Goal: Transaction & Acquisition: Purchase product/service

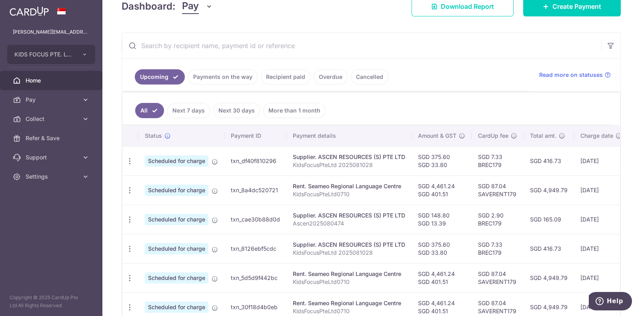
scroll to position [152, 0]
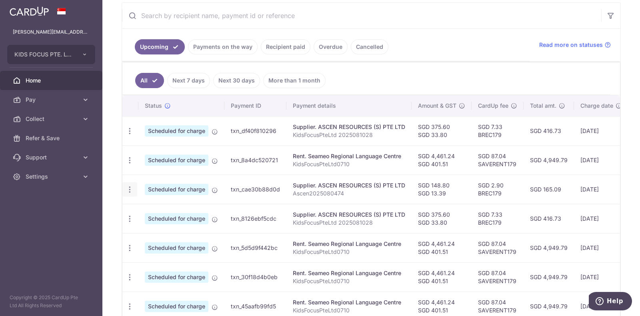
click at [129, 189] on icon "button" at bounding box center [130, 189] width 8 height 8
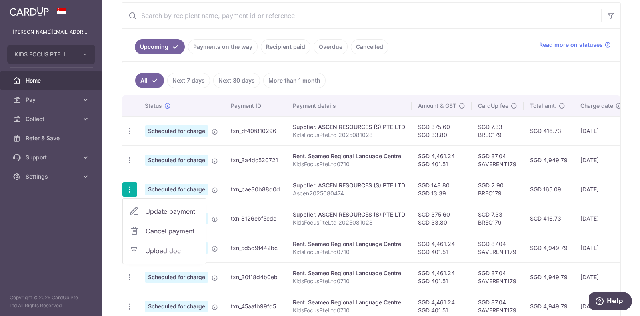
click at [149, 230] on span "Cancel payment" at bounding box center [173, 231] width 54 height 10
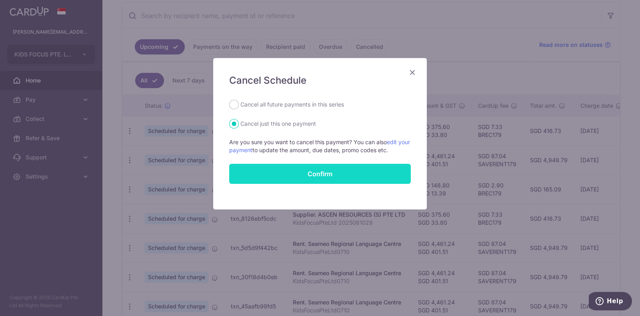
click at [256, 175] on button "Confirm" at bounding box center [320, 174] width 182 height 20
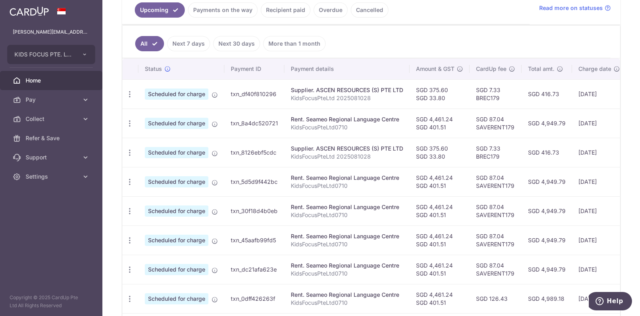
scroll to position [192, 0]
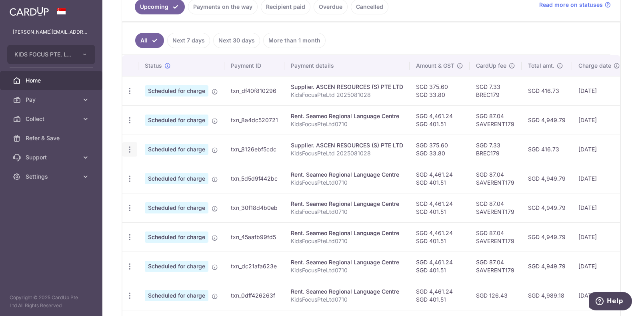
click at [132, 148] on icon "button" at bounding box center [130, 149] width 8 height 8
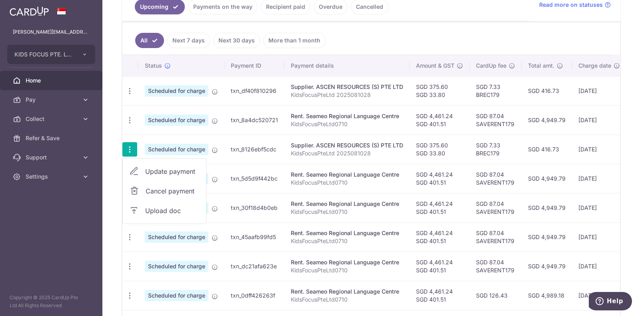
click at [153, 187] on span "Cancel payment" at bounding box center [173, 191] width 54 height 10
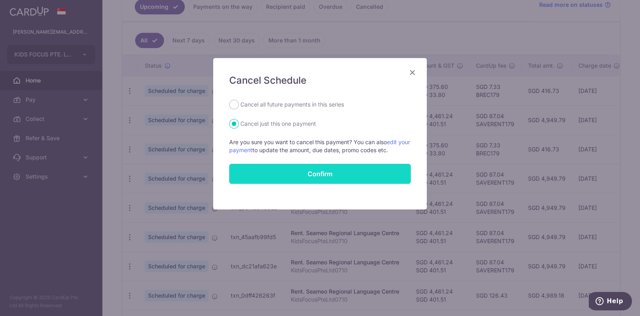
click at [336, 173] on button "Confirm" at bounding box center [320, 174] width 182 height 20
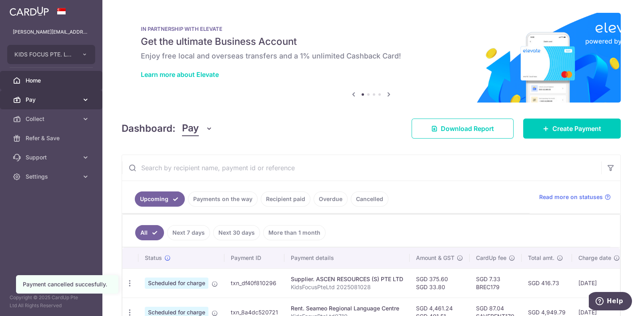
click at [87, 101] on icon at bounding box center [86, 100] width 8 height 8
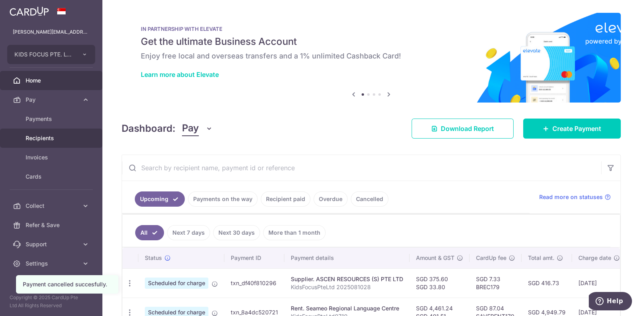
click at [49, 138] on span "Recipients" at bounding box center [52, 138] width 53 height 8
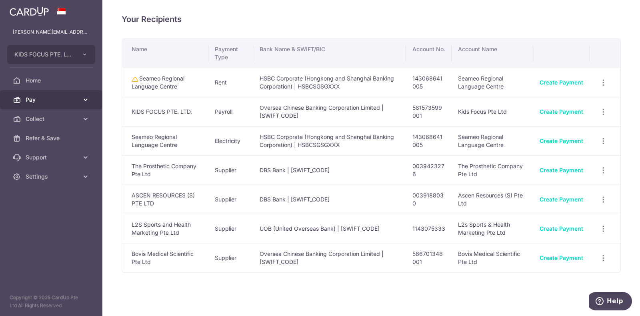
click at [80, 100] on link "Pay" at bounding box center [51, 99] width 102 height 19
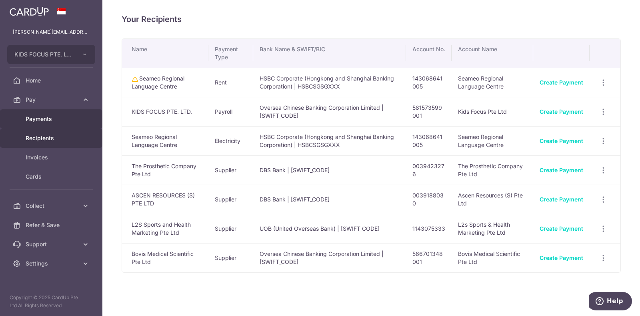
click at [46, 119] on span "Payments" at bounding box center [52, 119] width 53 height 8
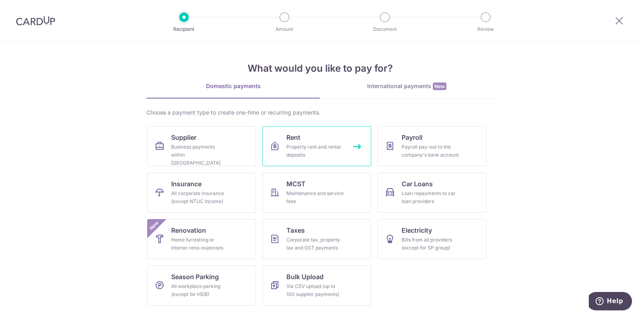
click at [332, 149] on div "Property rent and rental deposits" at bounding box center [315, 151] width 58 height 16
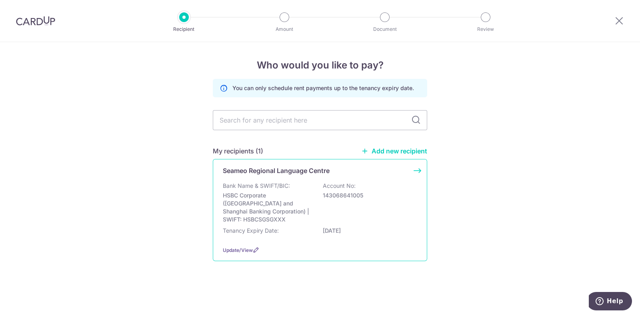
click at [315, 185] on div "Bank Name & SWIFT/BIC: HSBC Corporate (Hongkong and Shanghai Banking Corporatio…" at bounding box center [320, 203] width 194 height 42
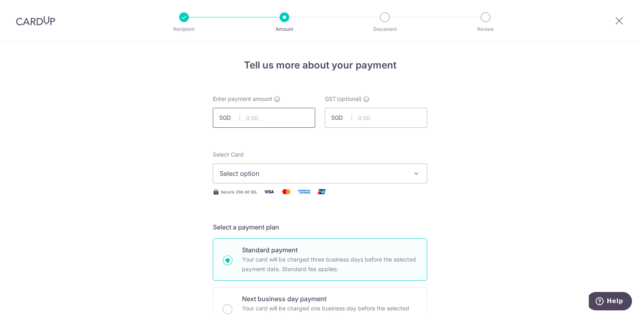
click at [282, 121] on input "text" at bounding box center [264, 118] width 102 height 20
type input "908.52"
click at [239, 173] on span "Select option" at bounding box center [313, 173] width 186 height 10
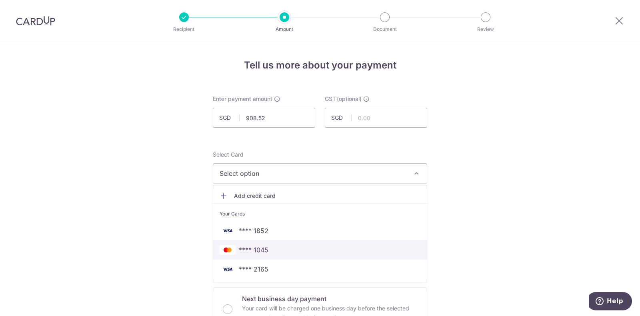
click at [258, 246] on span "**** 1045" at bounding box center [254, 250] width 30 height 10
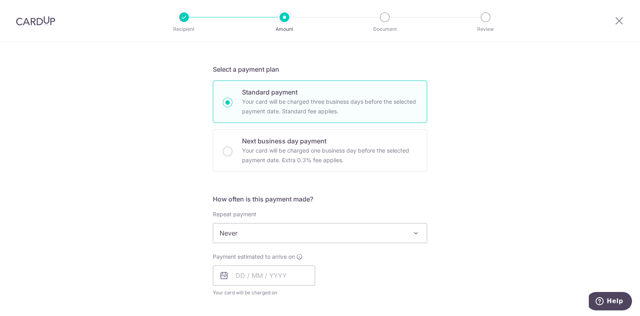
scroll to position [204, 0]
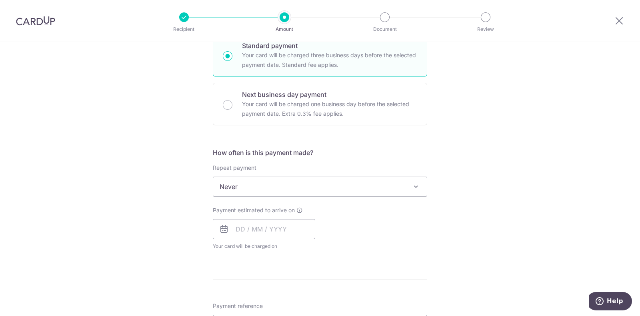
click at [414, 187] on span at bounding box center [416, 187] width 10 height 10
click at [236, 231] on input "text" at bounding box center [264, 229] width 102 height 20
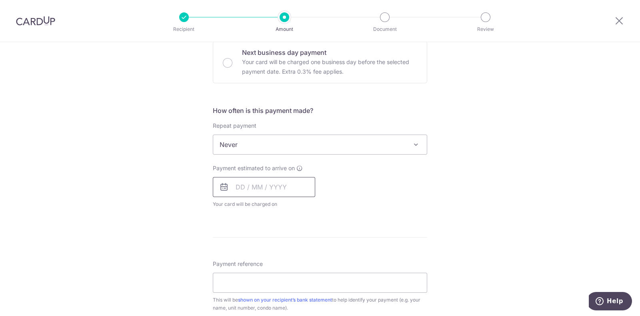
scroll to position [274, 0]
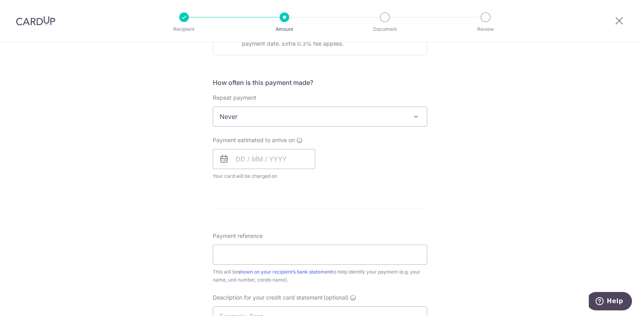
click at [226, 158] on icon at bounding box center [224, 159] width 10 height 10
click at [229, 159] on input "text" at bounding box center [264, 159] width 102 height 20
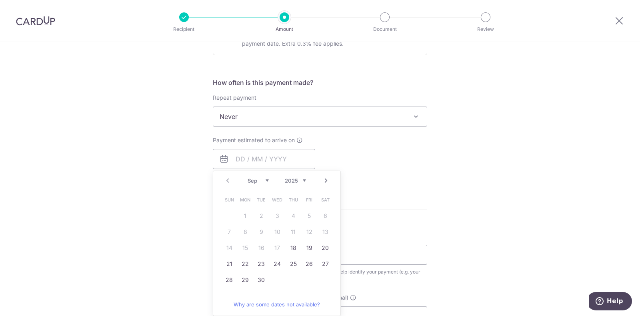
click at [263, 181] on select "Sep Oct Nov Dec" at bounding box center [258, 180] width 21 height 6
click at [290, 218] on link "2" at bounding box center [293, 215] width 13 height 13
type input "02/10/2025"
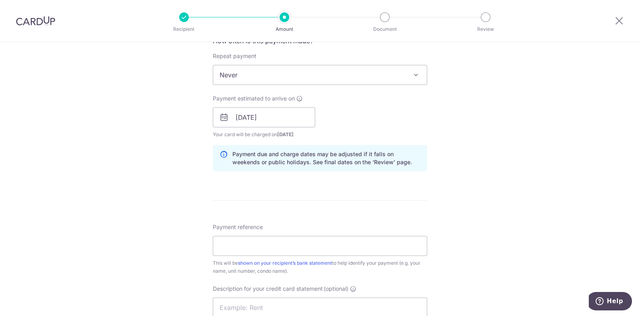
scroll to position [344, 0]
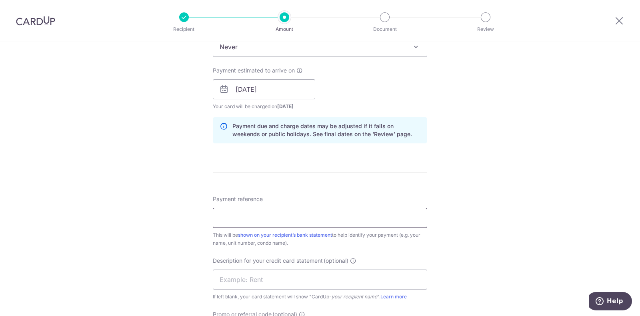
click at [278, 215] on input "Payment reference" at bounding box center [320, 218] width 214 height 20
type input "KidsFocusPteLtd0710 OFSI25-09013"
click at [307, 277] on input "text" at bounding box center [320, 279] width 214 height 20
click at [233, 277] on input "RELCRental" at bounding box center [320, 279] width 214 height 20
click at [256, 280] on input "RELC Rental" at bounding box center [320, 279] width 214 height 20
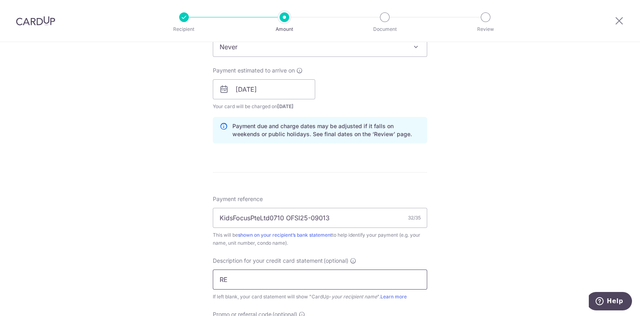
type input "R"
type input "e"
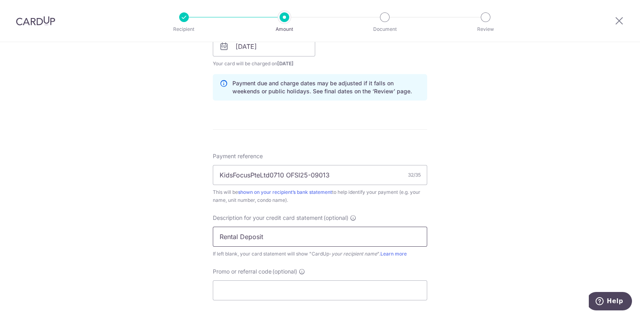
scroll to position [403, 0]
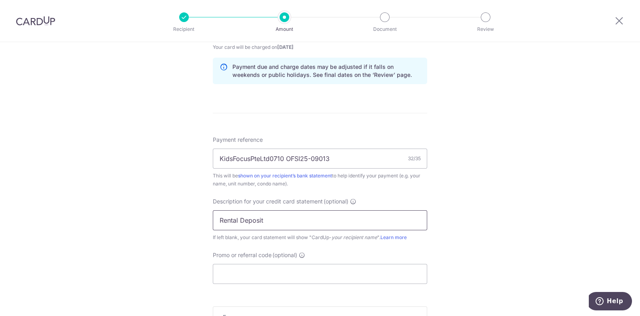
click at [237, 223] on input "Rental Deposit" at bounding box center [320, 220] width 214 height 20
click at [255, 219] on input "RentDeposit" at bounding box center [320, 220] width 214 height 20
type input "RentDepositTopU"
click at [257, 274] on input "Promo or referral code (optional)" at bounding box center [320, 274] width 214 height 20
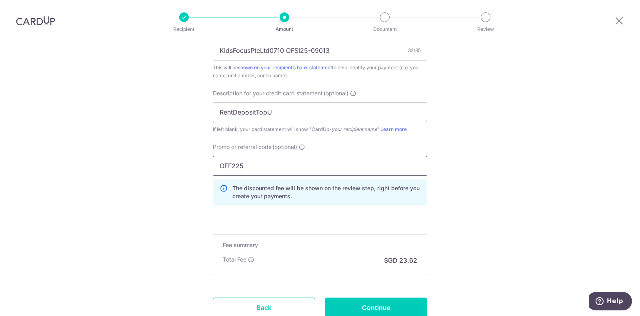
scroll to position [513, 0]
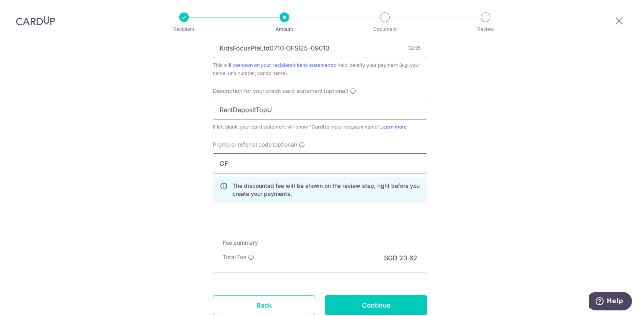
type input "O"
type input "saverent179"
click at [380, 300] on input "Continue" at bounding box center [376, 305] width 102 height 20
type input "Create Schedule"
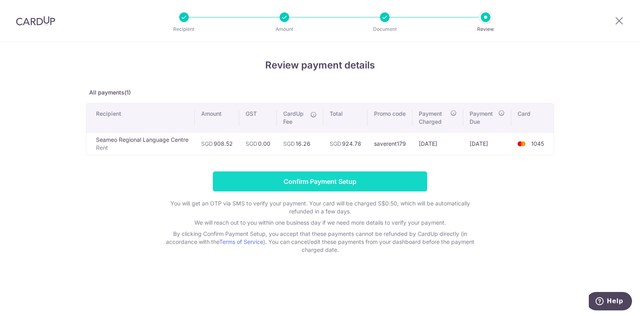
click at [351, 178] on input "Confirm Payment Setup" at bounding box center [320, 181] width 214 height 20
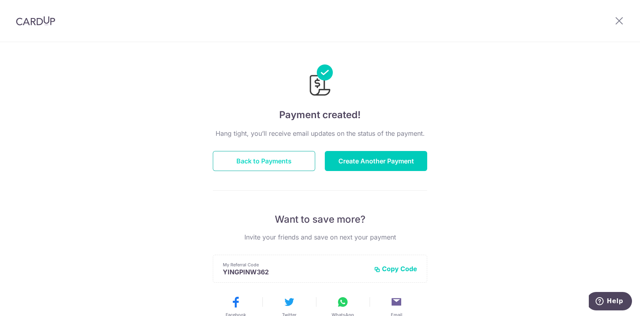
click at [287, 163] on button "Back to Payments" at bounding box center [264, 161] width 102 height 20
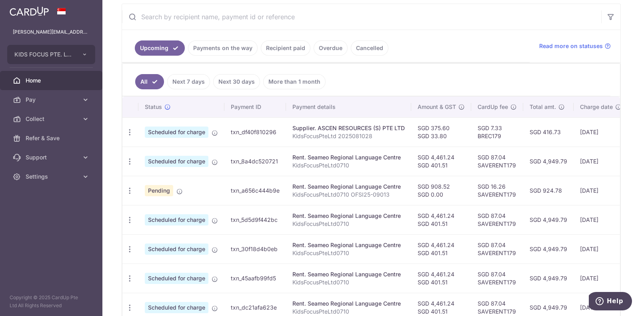
scroll to position [173, 0]
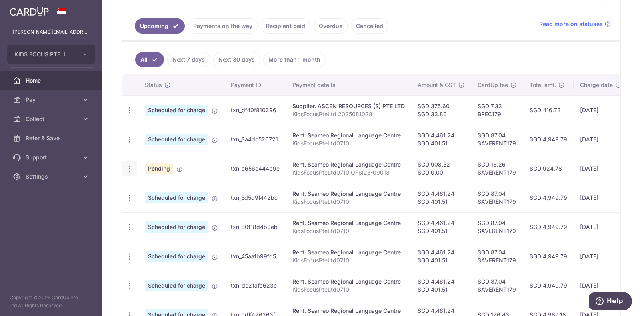
click at [132, 164] on icon "button" at bounding box center [130, 168] width 8 height 8
click at [128, 166] on icon "button" at bounding box center [130, 168] width 8 height 8
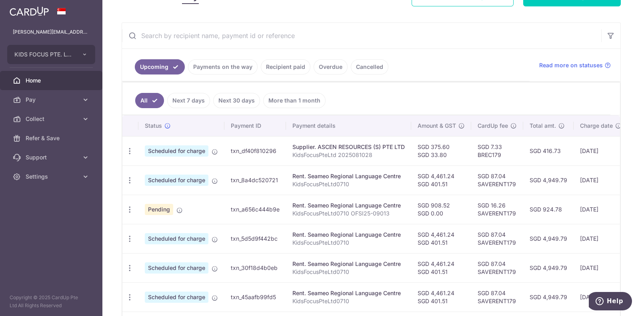
scroll to position [130, 0]
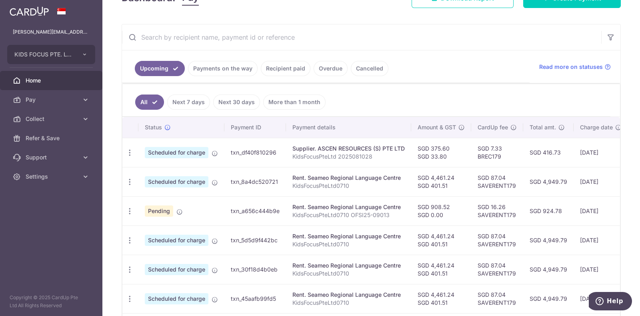
click at [283, 68] on link "Recipient paid" at bounding box center [286, 68] width 50 height 15
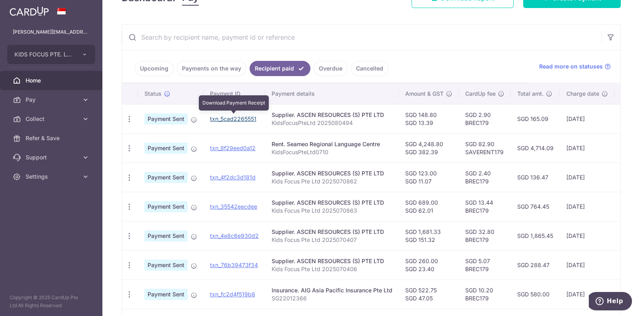
click at [218, 118] on link "txn_5cad2265551" at bounding box center [233, 118] width 46 height 7
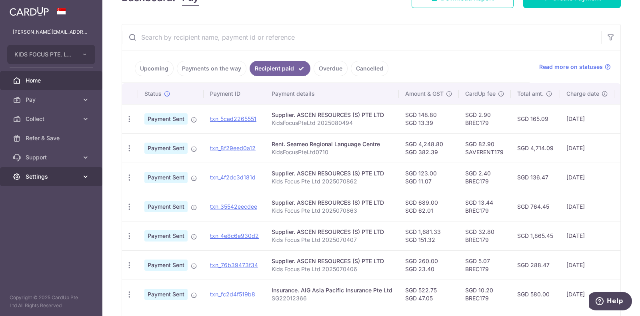
click at [85, 177] on icon at bounding box center [86, 176] width 8 height 8
click at [164, 71] on link "Upcoming" at bounding box center [154, 68] width 39 height 15
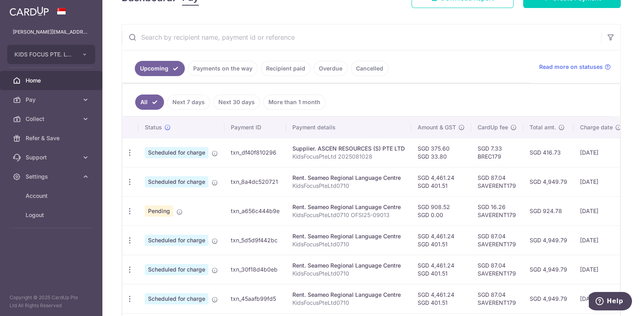
click at [210, 70] on link "Payments on the way" at bounding box center [223, 68] width 70 height 15
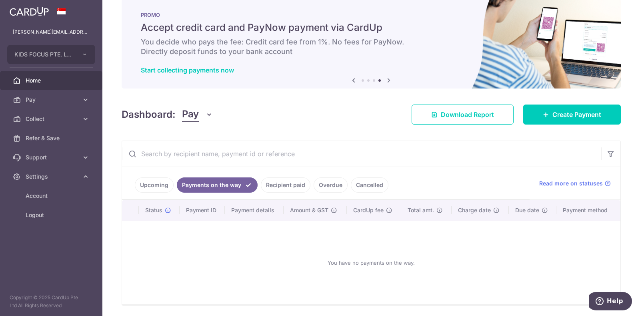
scroll to position [40, 0]
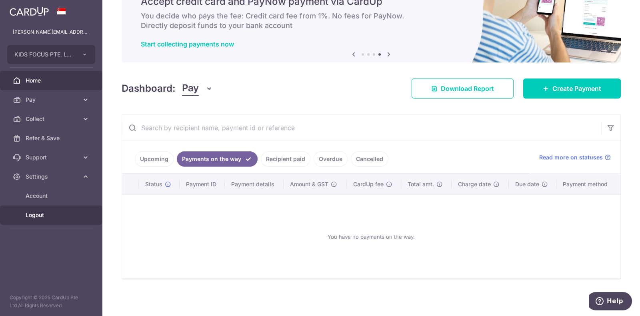
click at [41, 223] on link "Logout" at bounding box center [51, 214] width 102 height 19
